Goal: Information Seeking & Learning: Learn about a topic

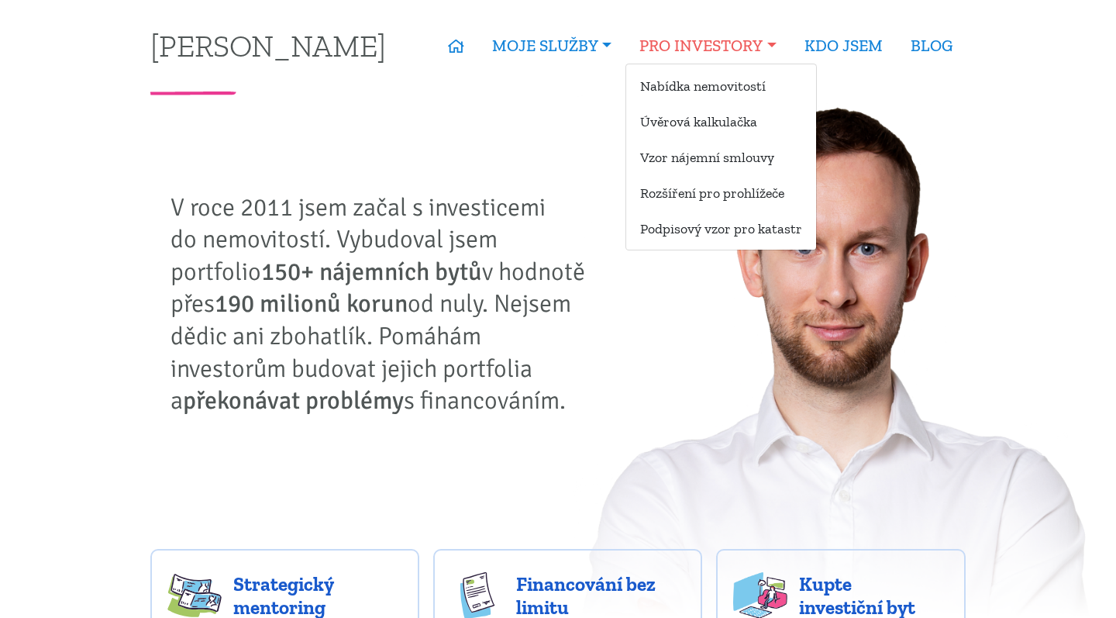
click at [698, 50] on link "PRO INVESTORY" at bounding box center [708, 46] width 164 height 36
click at [696, 95] on link "Nabídka nemovitostí" at bounding box center [721, 85] width 190 height 29
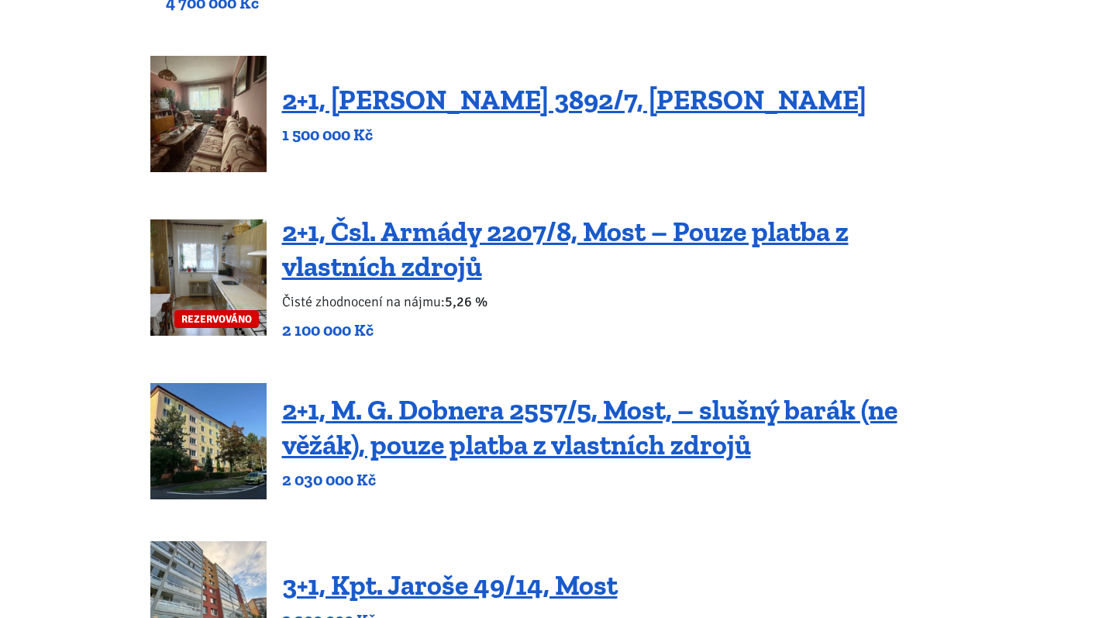
scroll to position [494, 0]
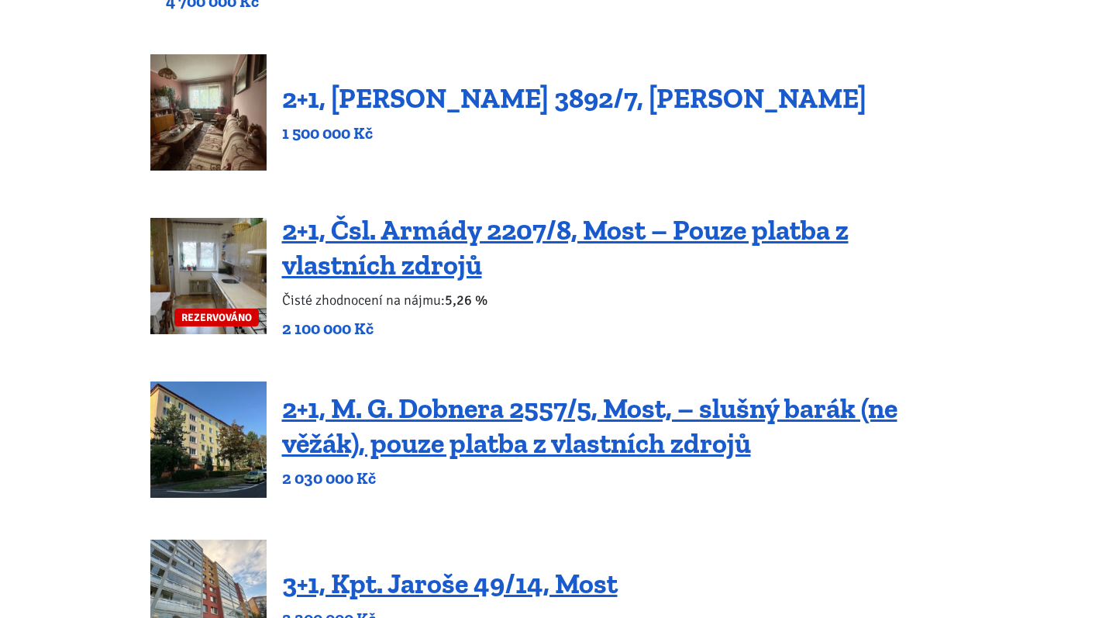
click at [384, 97] on link "2+1, [PERSON_NAME] 3892/7, [PERSON_NAME]" at bounding box center [574, 97] width 584 height 33
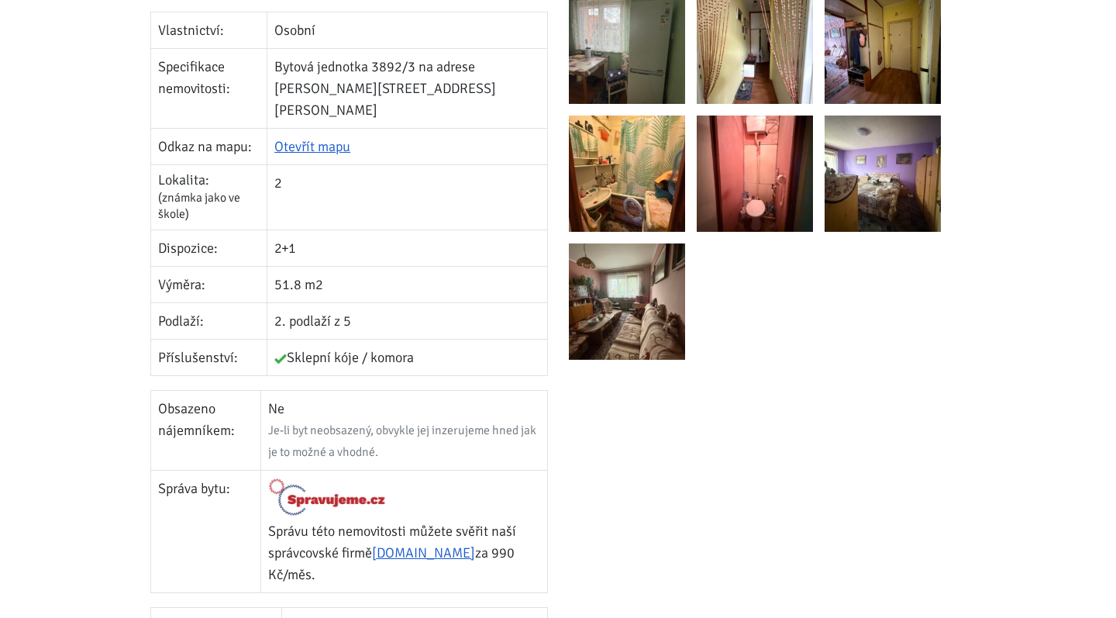
scroll to position [392, 0]
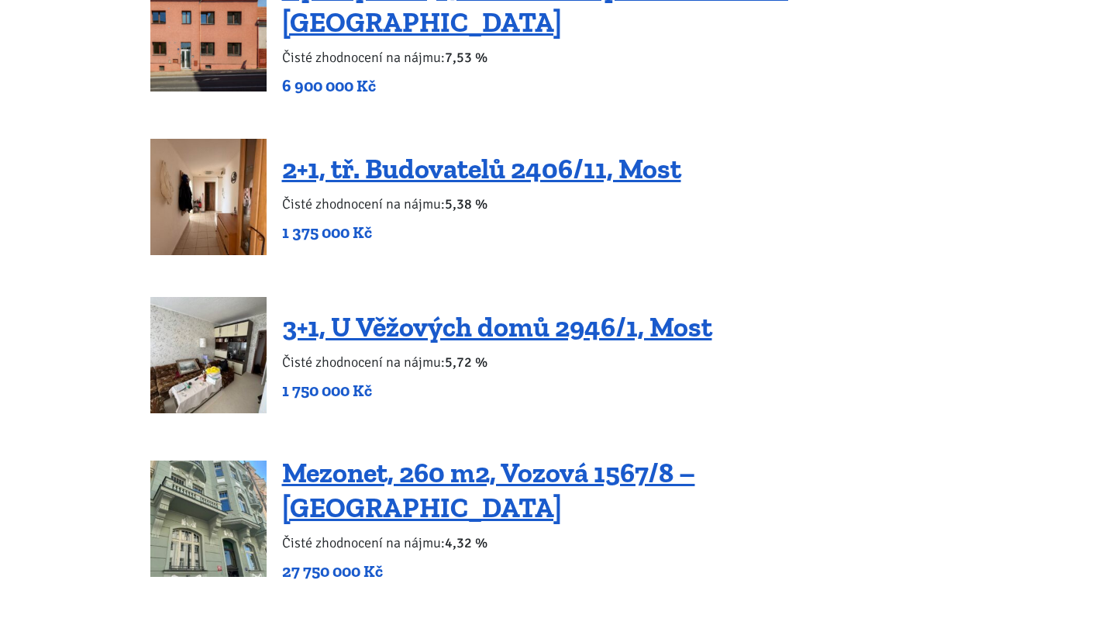
scroll to position [2645, 0]
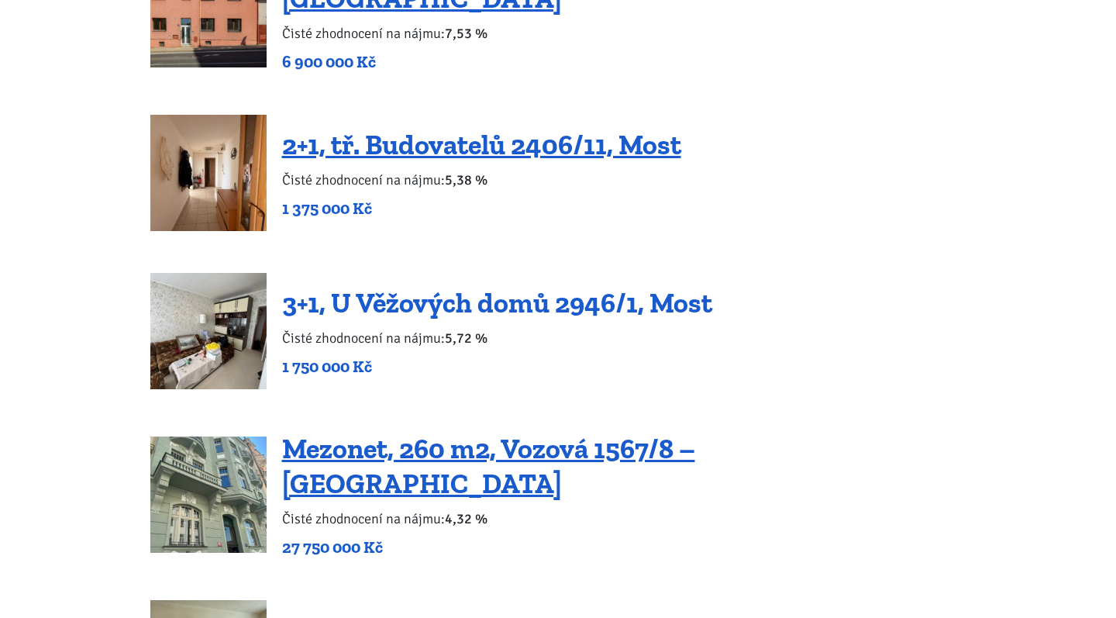
click at [386, 289] on link "3+1, U Věžových domů 2946/1, Most" at bounding box center [497, 302] width 430 height 33
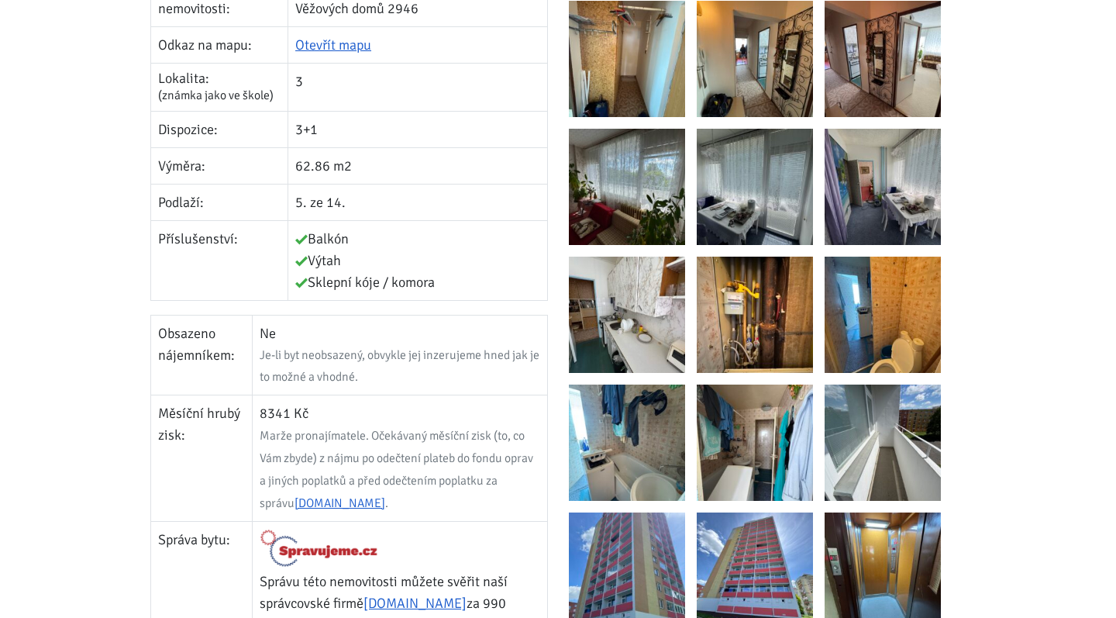
scroll to position [523, 0]
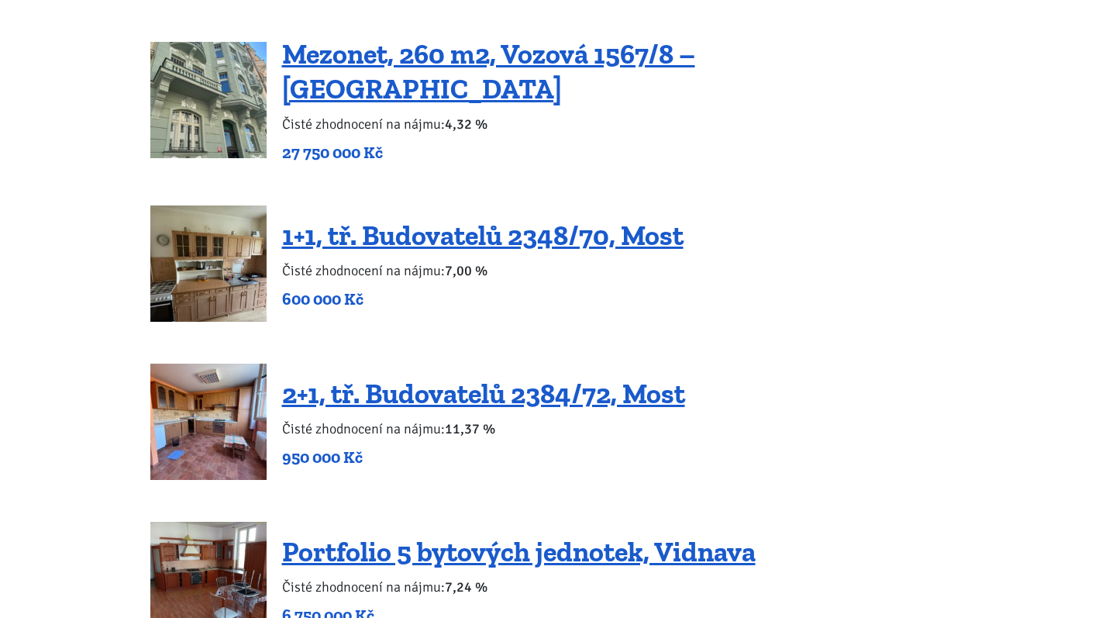
scroll to position [3040, 0]
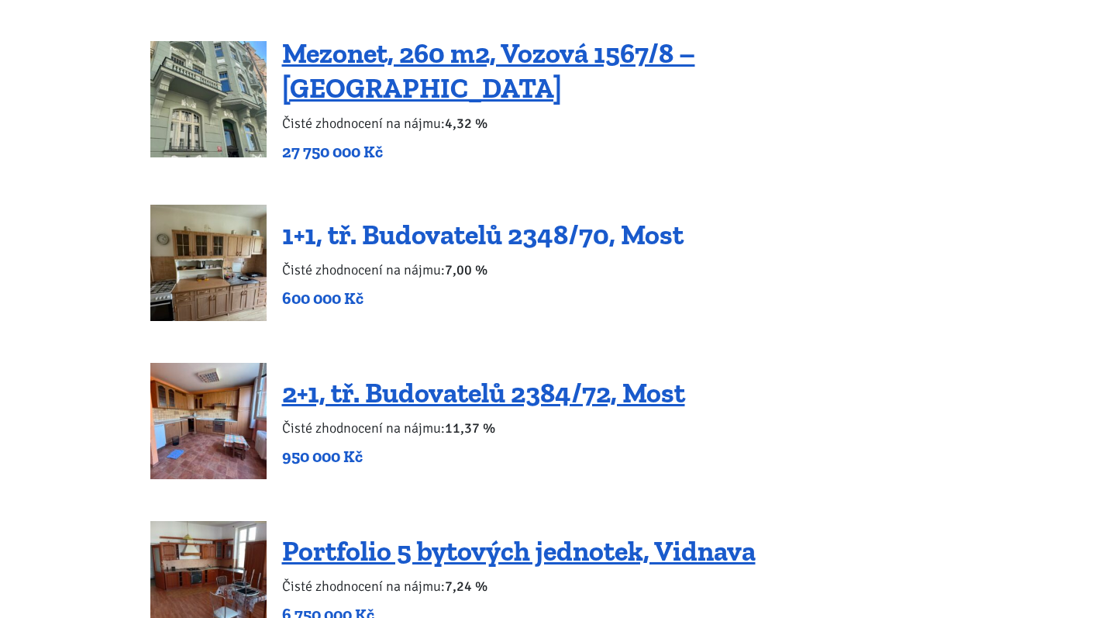
click at [495, 218] on link "1+1, tř. Budovatelů 2348/70, Most" at bounding box center [483, 234] width 402 height 33
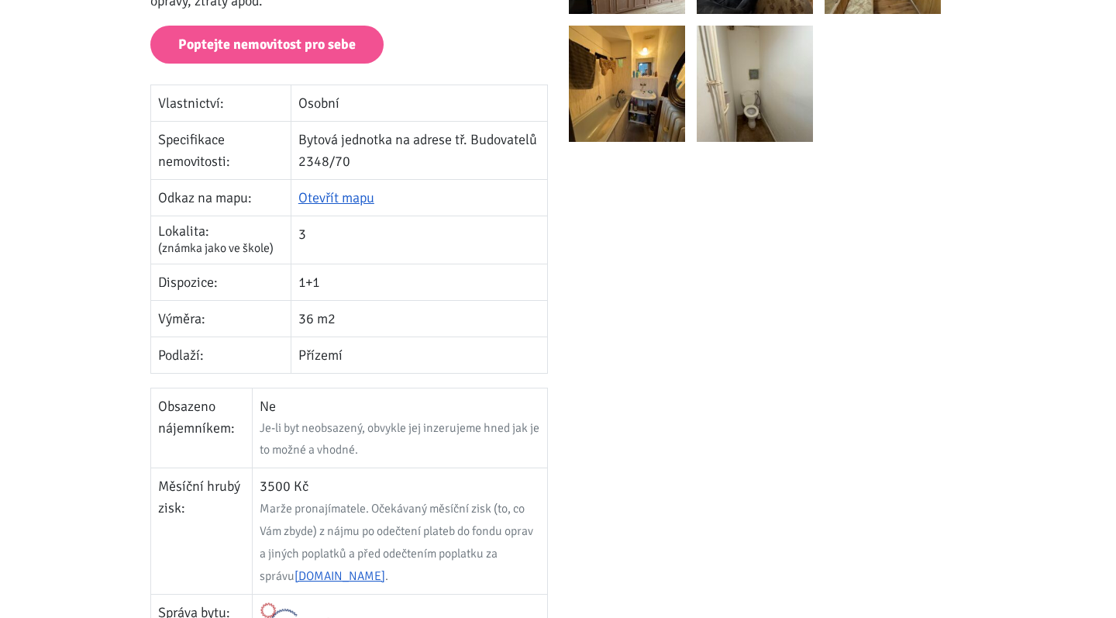
scroll to position [388, 0]
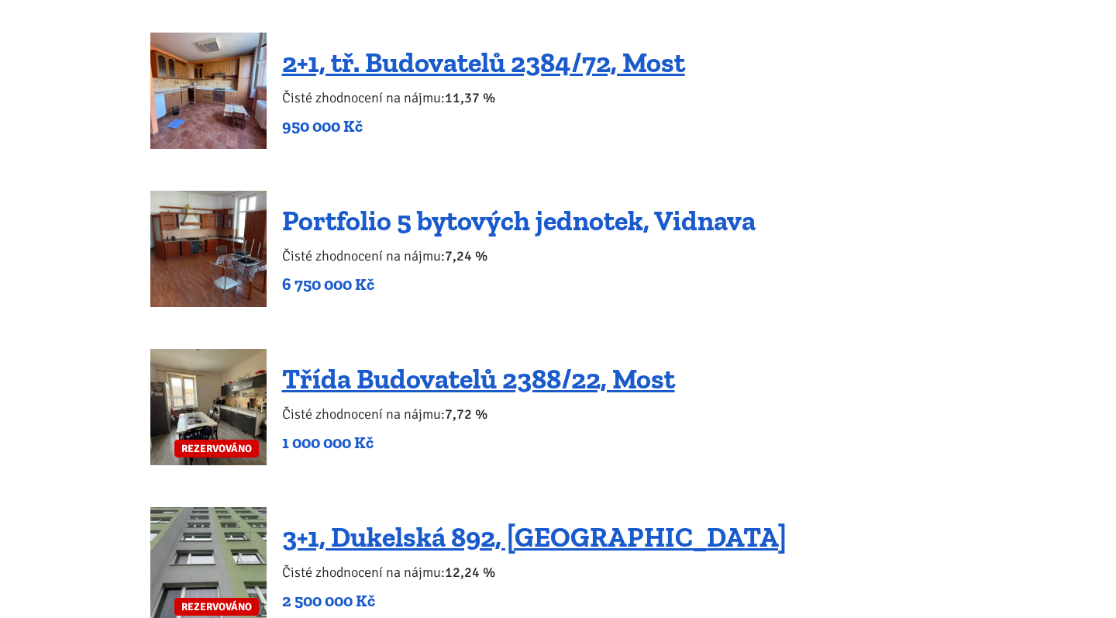
scroll to position [3376, 0]
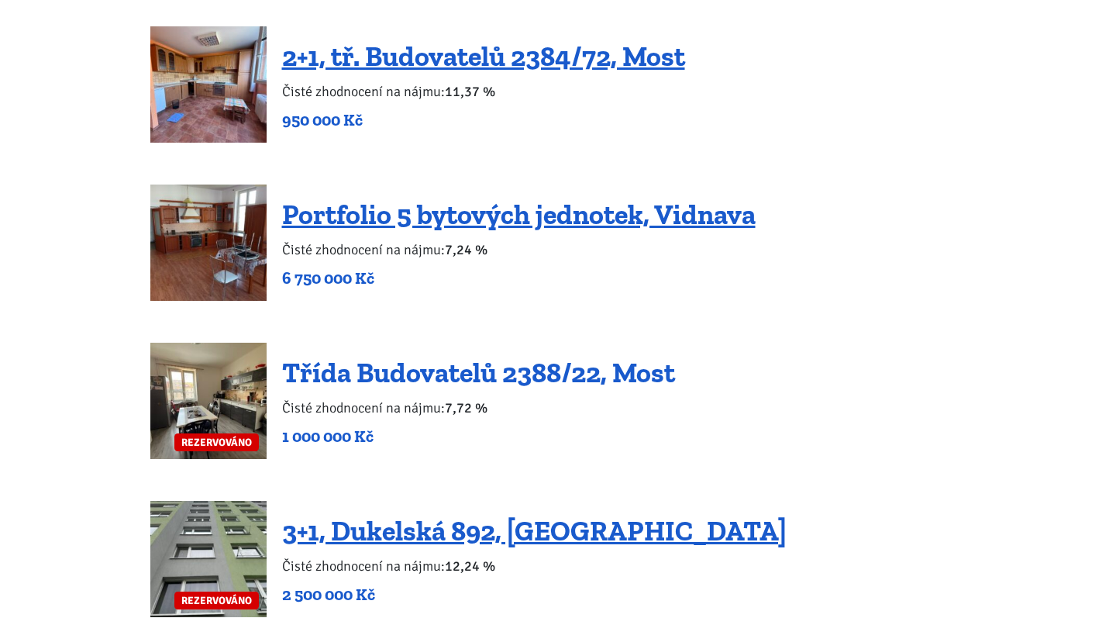
click at [509, 356] on link "Třída Budovatelů 2388/22, Most" at bounding box center [478, 372] width 393 height 33
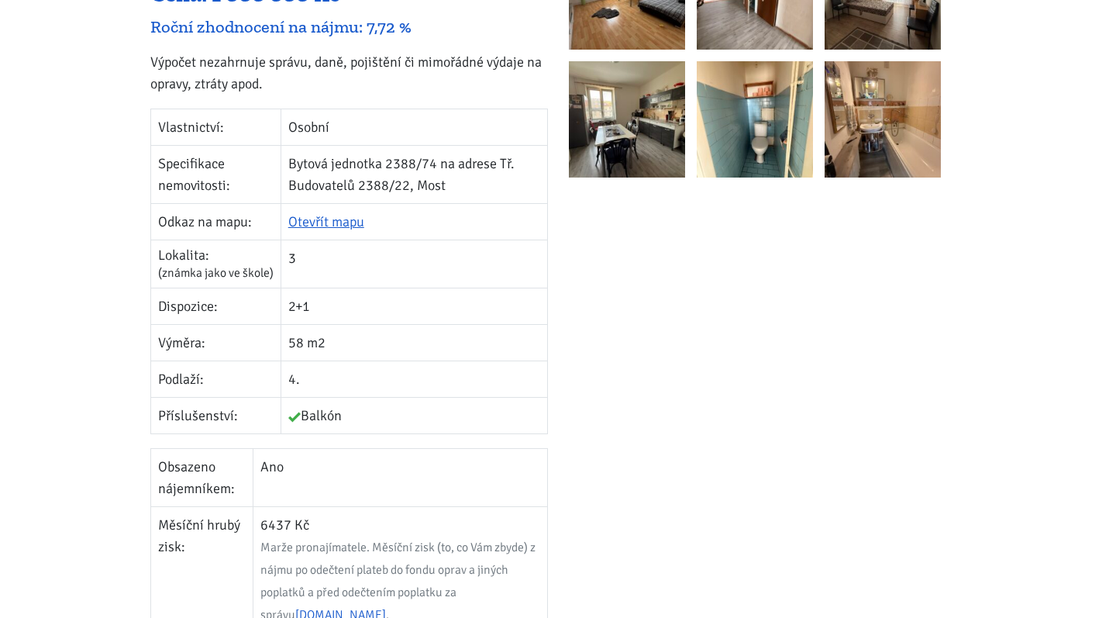
scroll to position [339, 0]
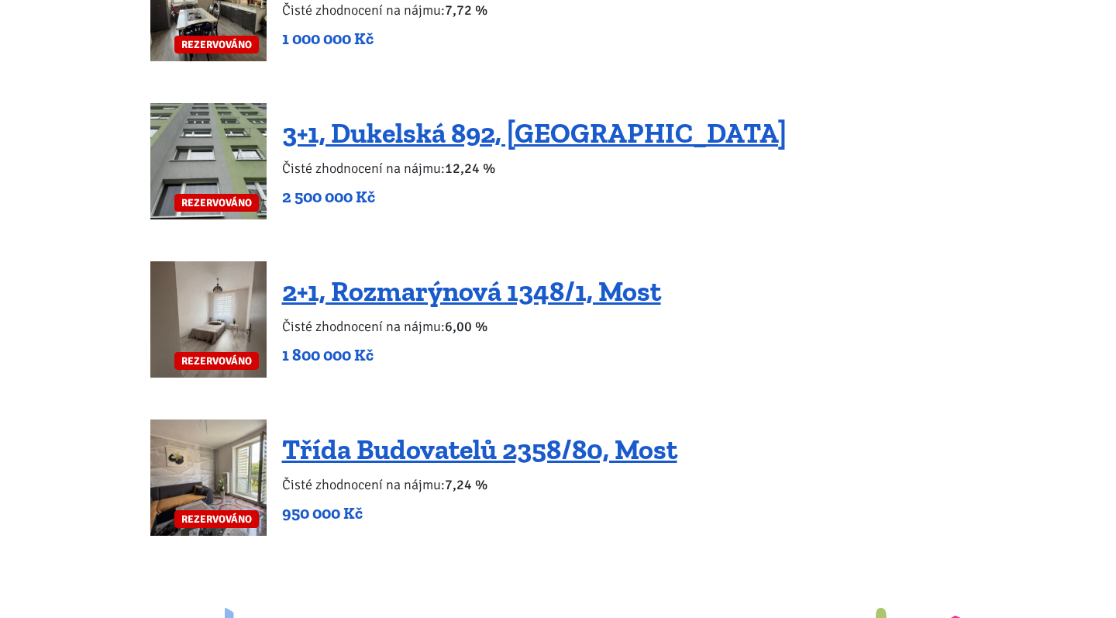
scroll to position [3778, 0]
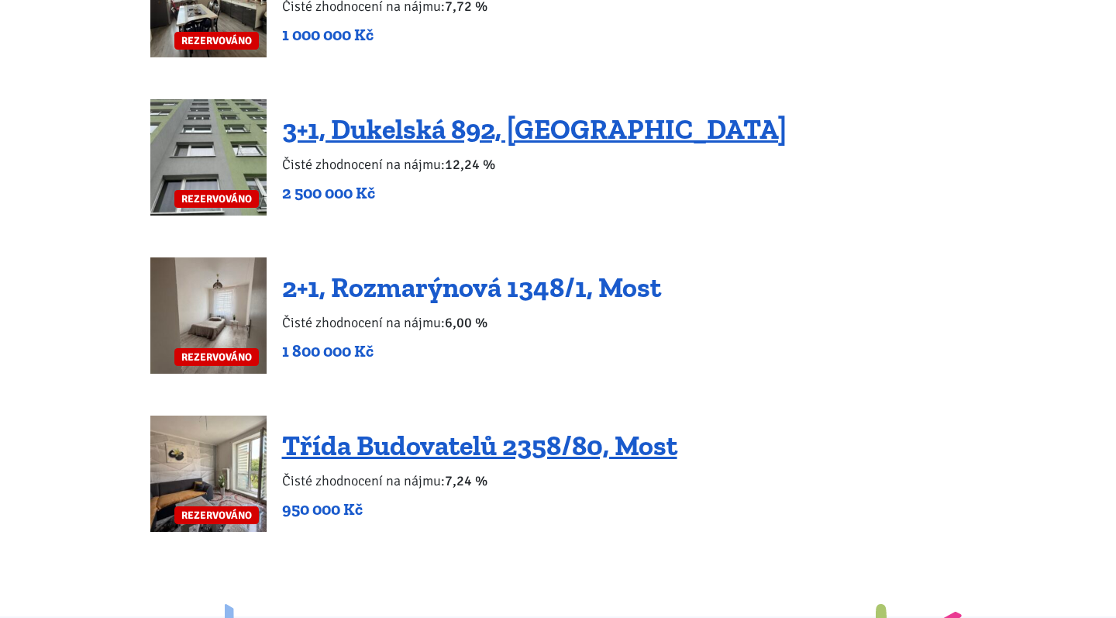
click at [407, 271] on link "2+1, Rozmarýnová 1348/1, Most" at bounding box center [471, 287] width 379 height 33
